Goal: Find specific page/section: Find specific page/section

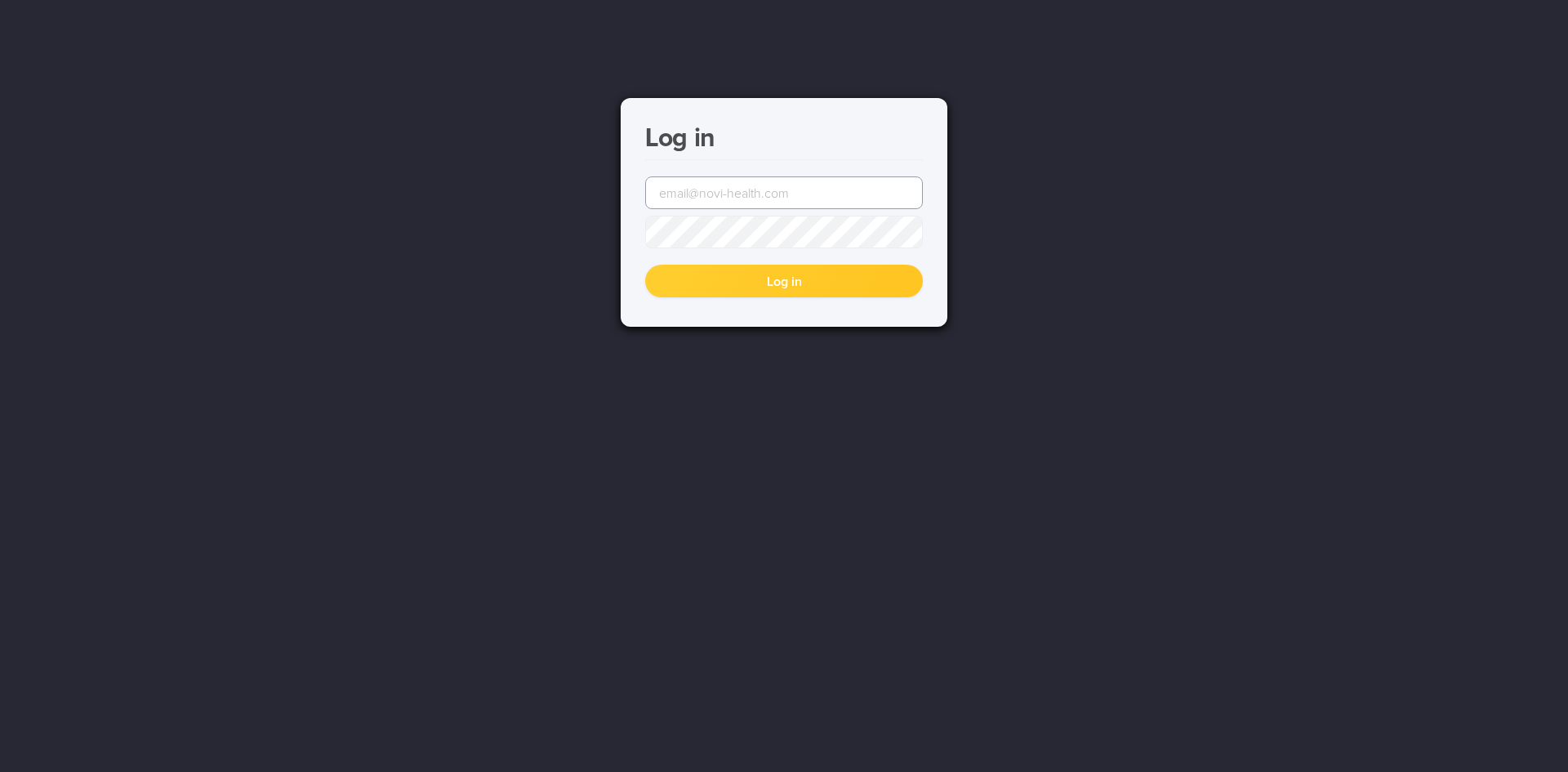
type input "[EMAIL_ADDRESS][DOMAIN_NAME]"
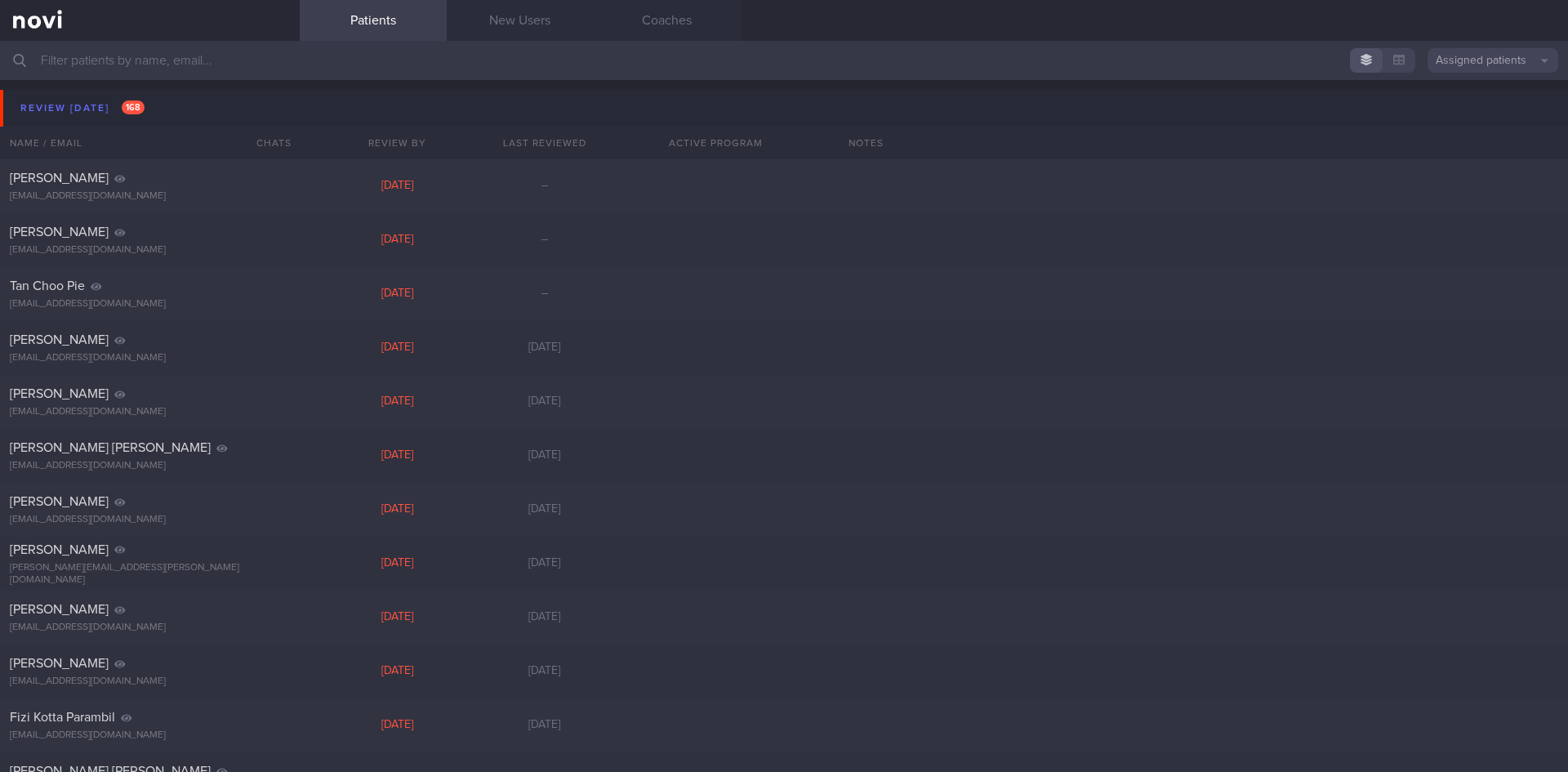
click at [184, 74] on input "text" at bounding box center [784, 61] width 1568 height 40
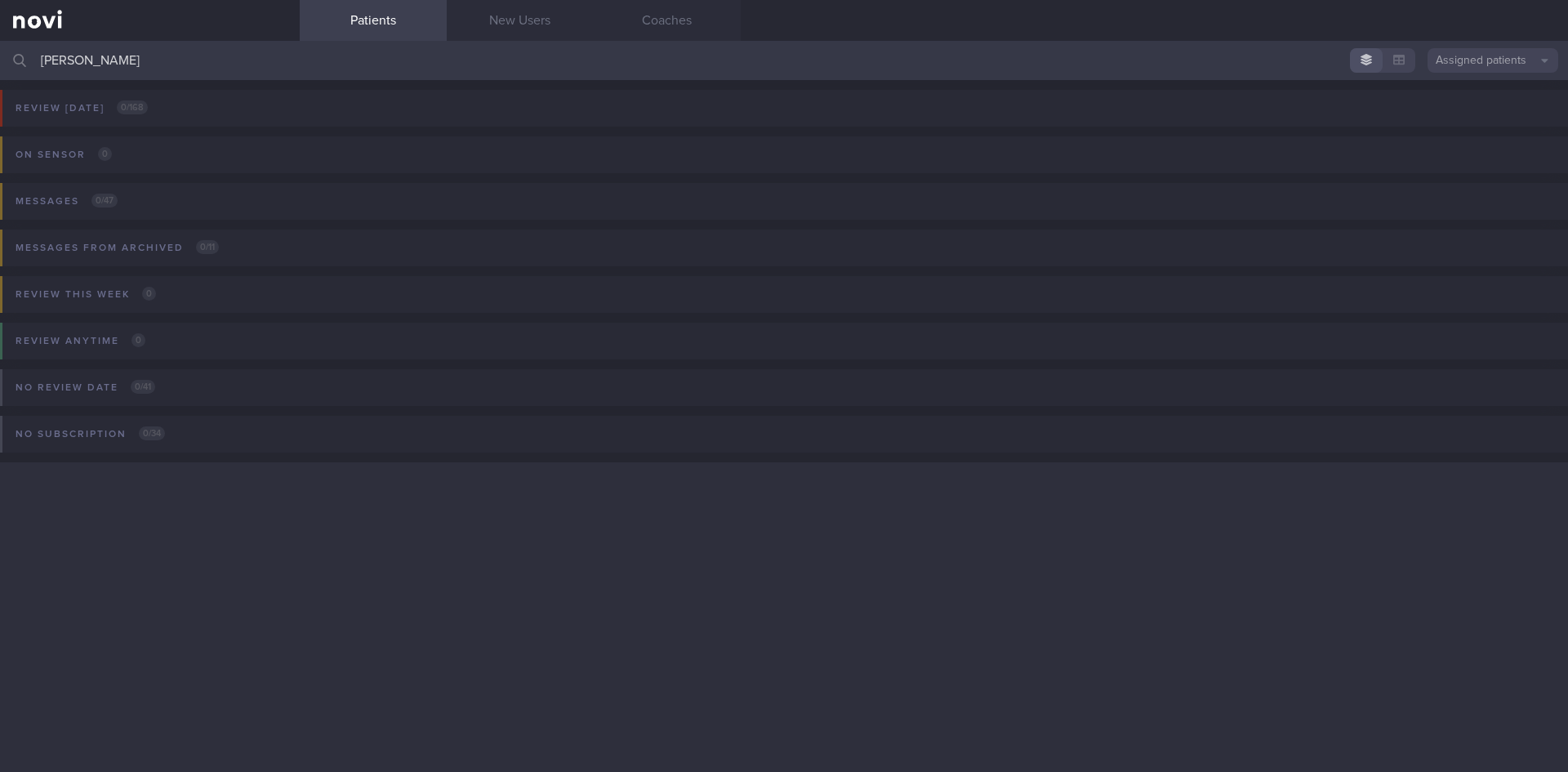
type input "[PERSON_NAME]"
click at [1474, 55] on button "Assigned patients" at bounding box center [1493, 61] width 131 height 25
click at [1479, 108] on button "All active patients" at bounding box center [1493, 113] width 131 height 25
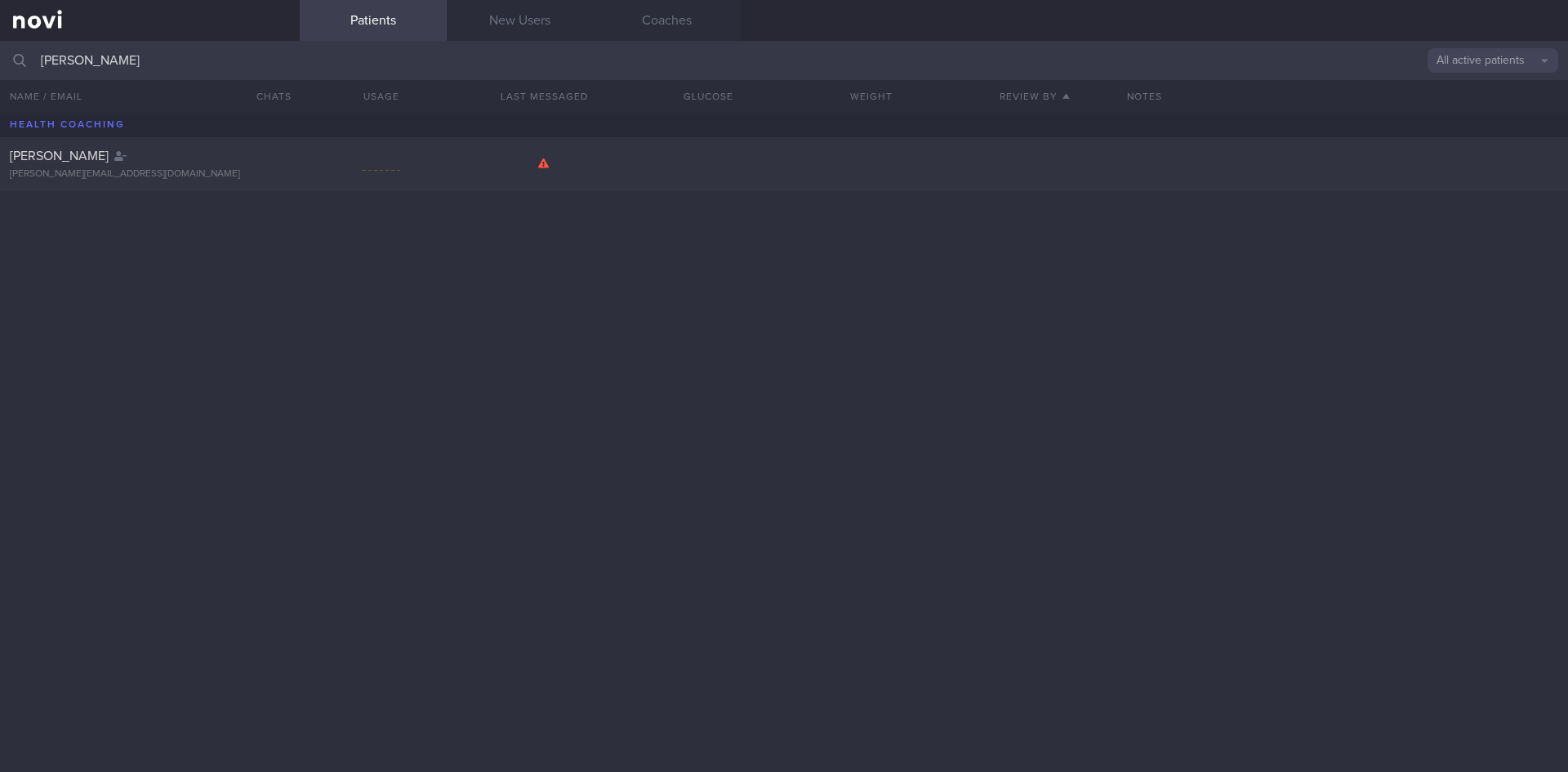
click at [349, 192] on div "[PERSON_NAME] [PERSON_NAME][EMAIL_ADDRESS][DOMAIN_NAME]" at bounding box center [784, 442] width 1568 height 659
click at [352, 177] on div "[PERSON_NAME] [PERSON_NAME][EMAIL_ADDRESS][DOMAIN_NAME]" at bounding box center [784, 164] width 1568 height 53
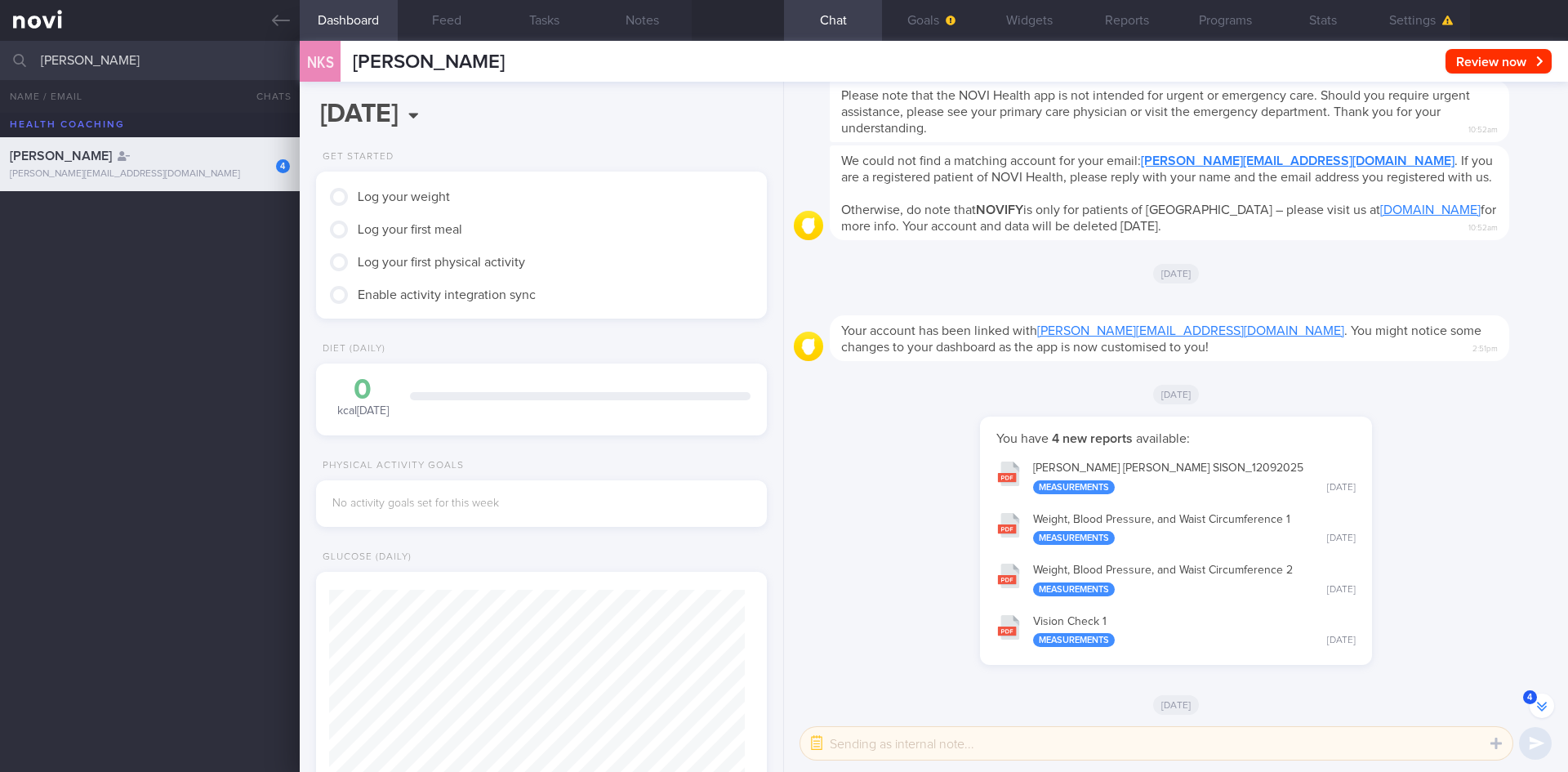
scroll to position [1, 0]
